Goal: Find specific page/section: Find specific page/section

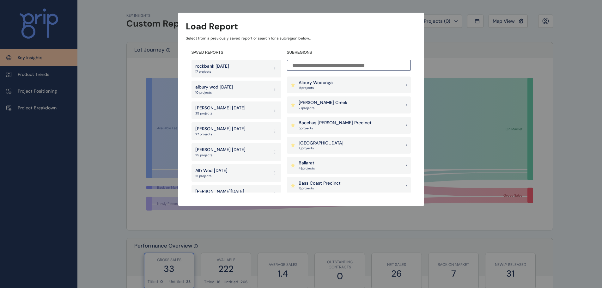
click at [328, 63] on input at bounding box center [349, 65] width 124 height 11
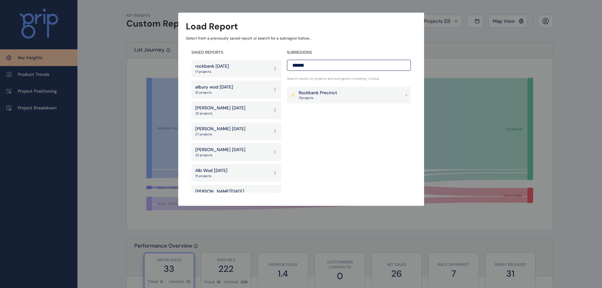
type input "******"
click at [327, 92] on p "Rockbank Precinct" at bounding box center [318, 93] width 39 height 6
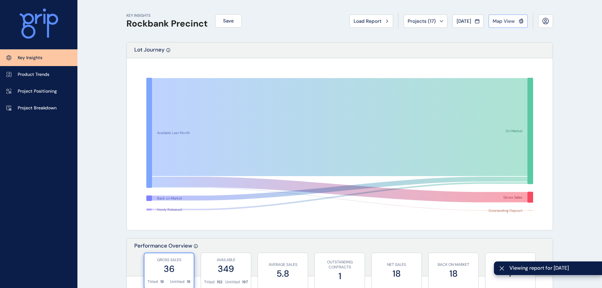
click at [512, 23] on span "Map View" at bounding box center [503, 21] width 22 height 6
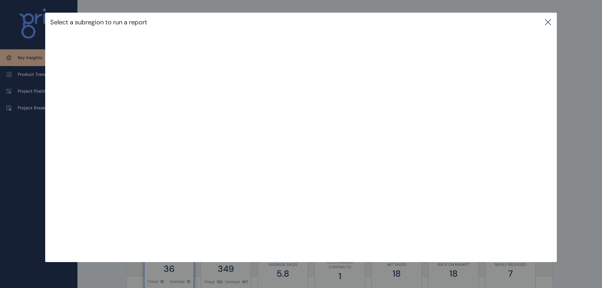
click at [550, 23] on icon at bounding box center [548, 22] width 8 height 8
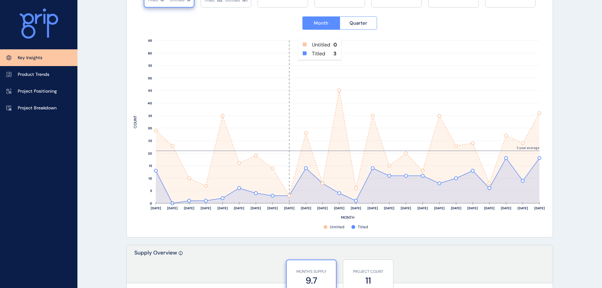
scroll to position [284, 0]
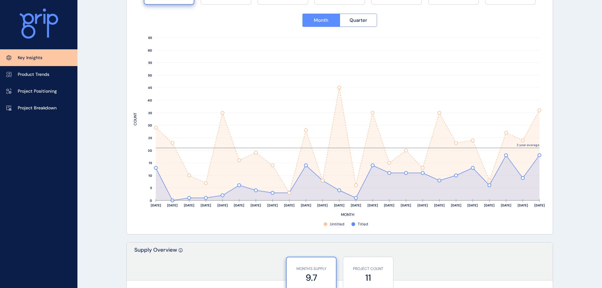
click at [310, 224] on rect at bounding box center [340, 130] width 412 height 193
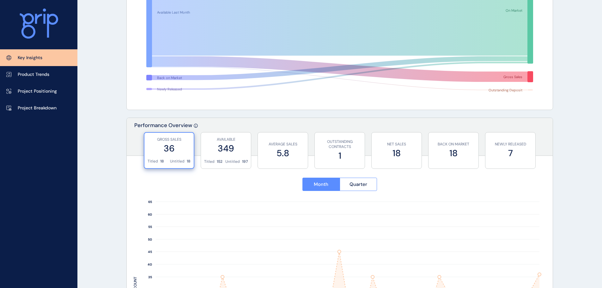
scroll to position [158, 0]
